Goal: Navigation & Orientation: Understand site structure

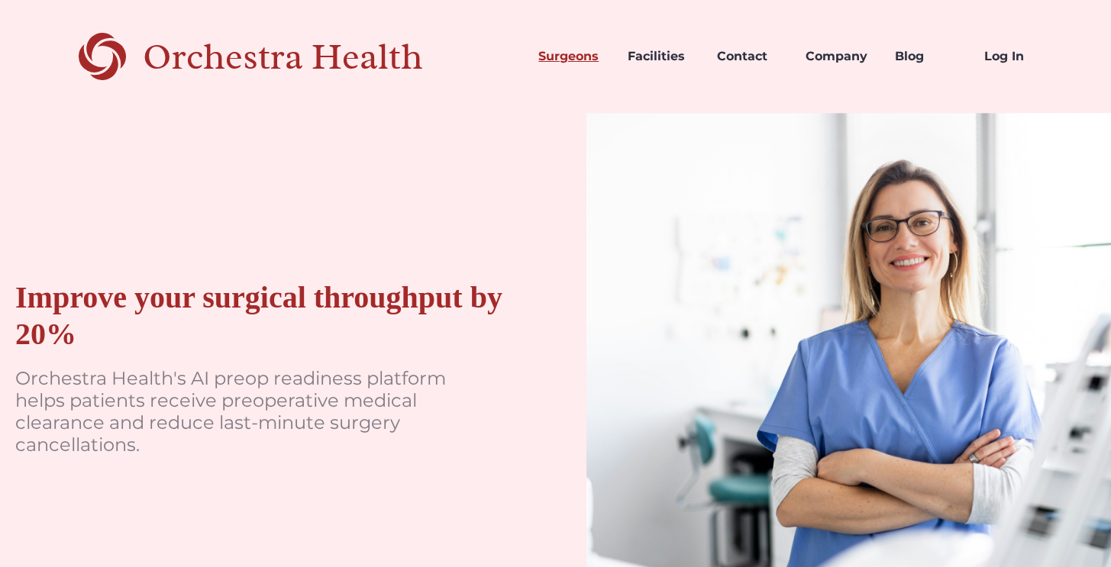
click at [547, 53] on link "Surgeons" at bounding box center [570, 57] width 89 height 52
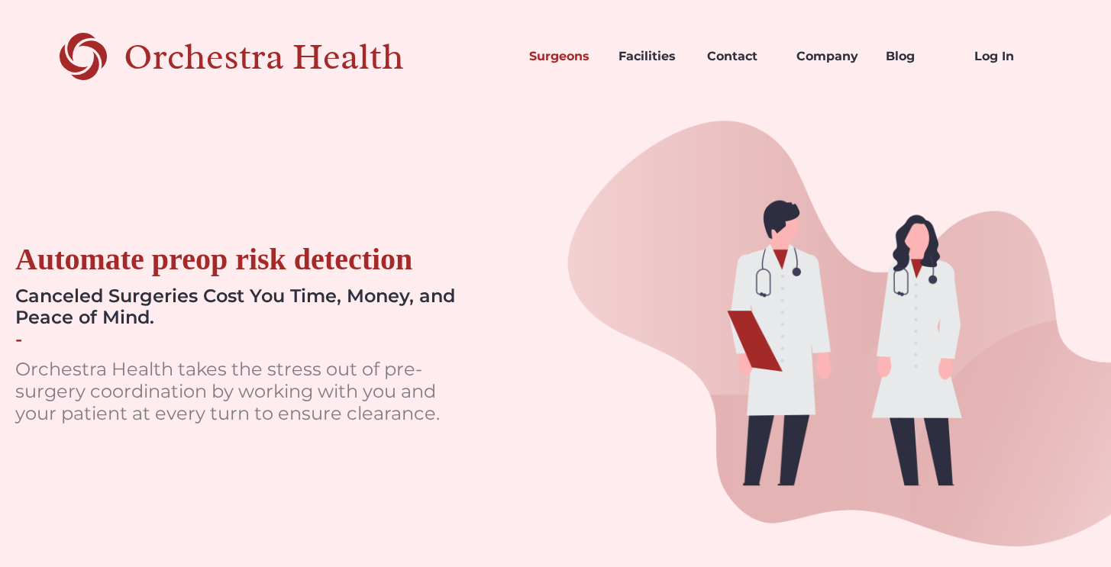
click at [231, 50] on div "Orchestra Health" at bounding box center [291, 56] width 334 height 31
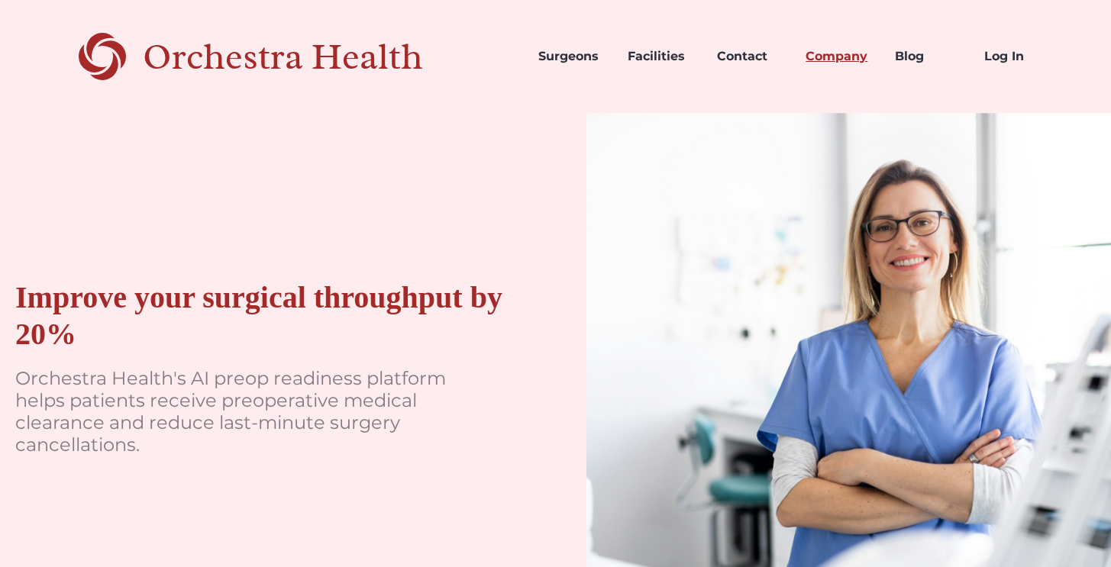
click at [816, 53] on link "Company" at bounding box center [837, 57] width 89 height 52
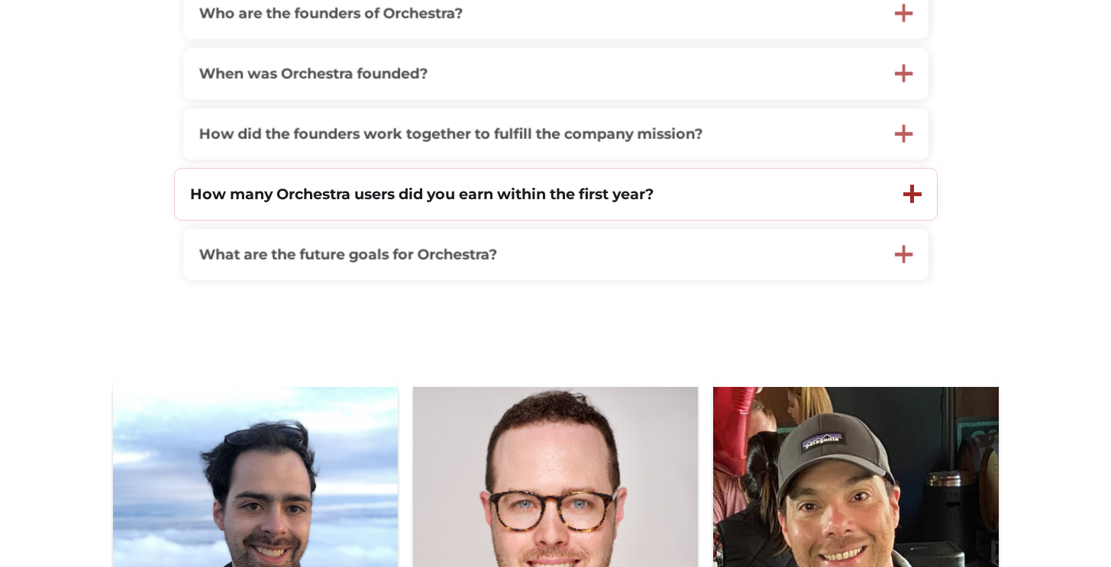
scroll to position [905, 0]
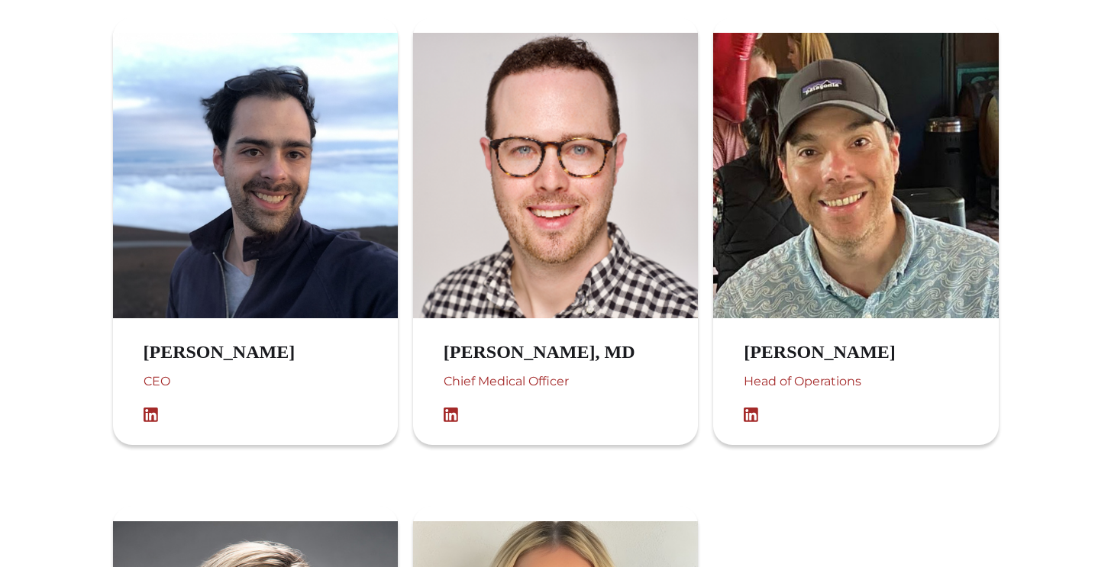
click at [153, 421] on img at bounding box center [155, 415] width 23 height 15
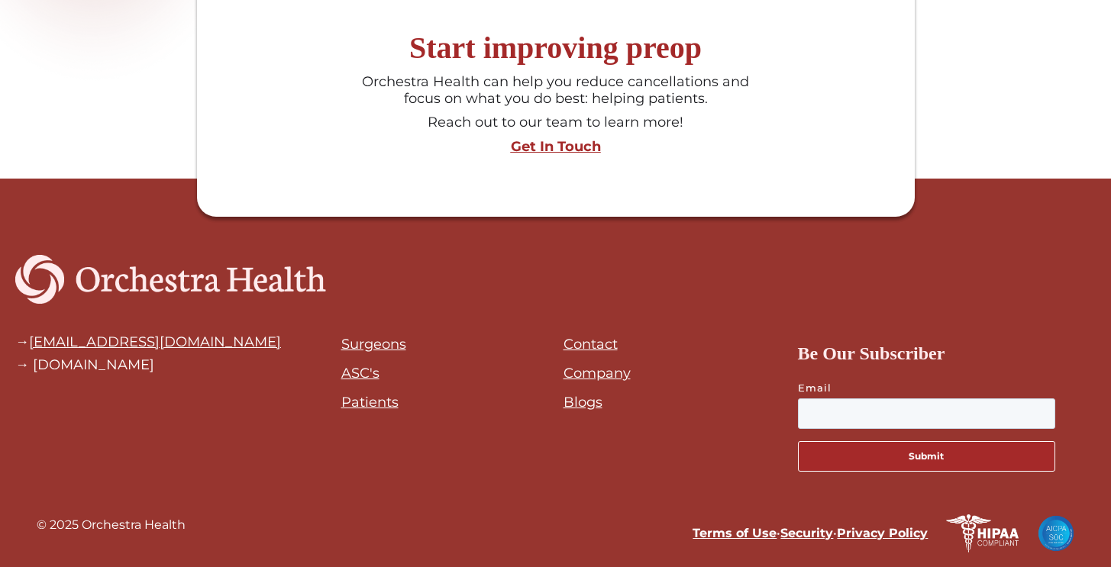
scroll to position [2002, 0]
